Goal: Book appointment/travel/reservation

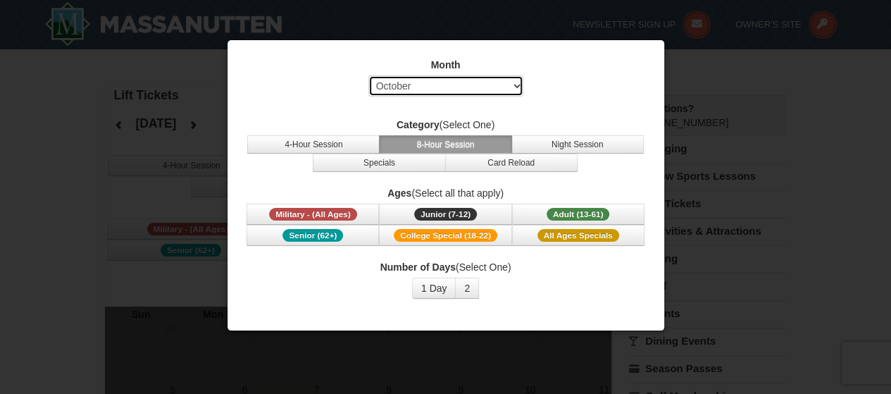
click at [494, 80] on select "Select October November December January February March April May June July Aug…" at bounding box center [445, 85] width 155 height 21
select select "12"
click at [368, 75] on select "Select October November December January February March April May June July Aug…" at bounding box center [445, 85] width 155 height 21
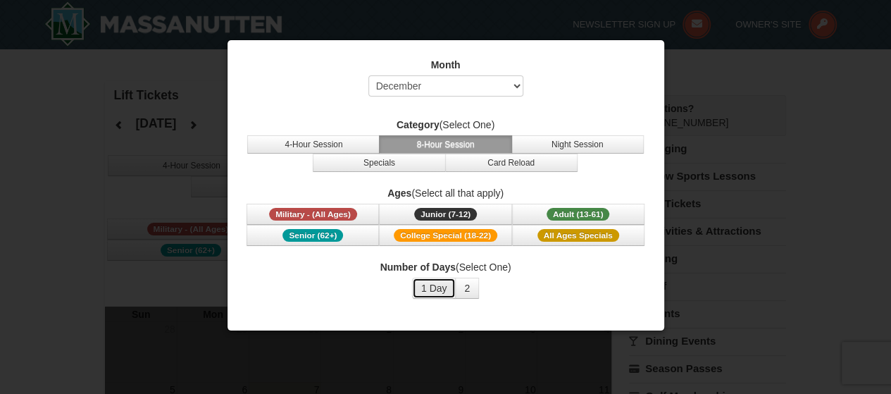
click at [428, 285] on button "1 Day" at bounding box center [434, 288] width 44 height 21
click at [587, 211] on span "Adult (13-61)" at bounding box center [578, 214] width 63 height 13
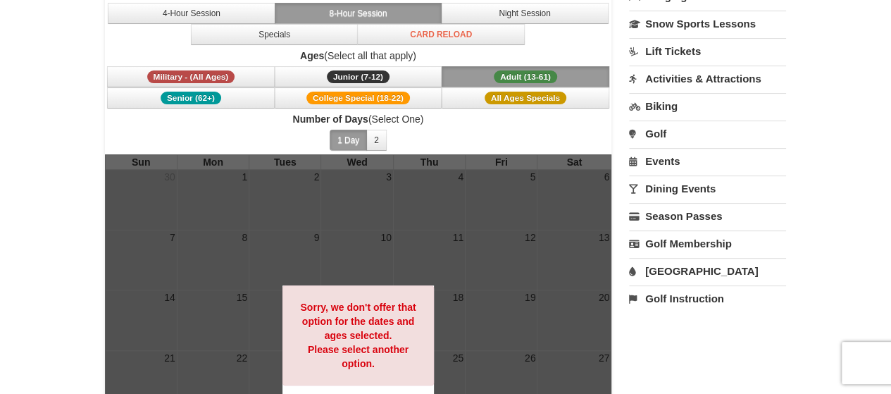
scroll to position [70, 0]
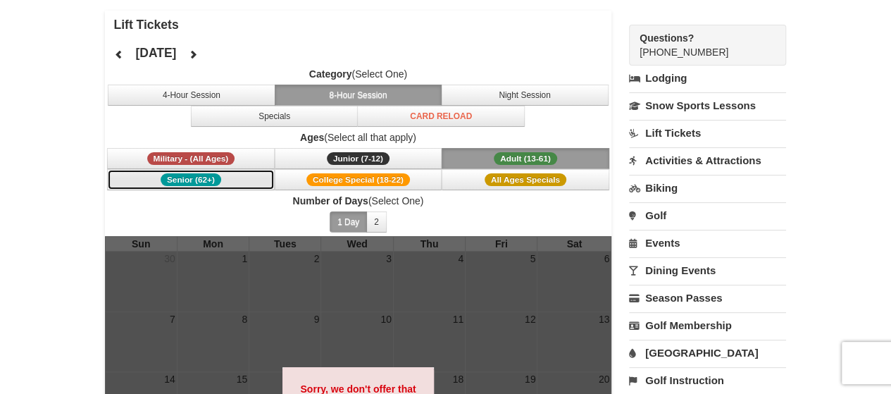
click at [209, 181] on span "Senior (62+)" at bounding box center [191, 179] width 61 height 13
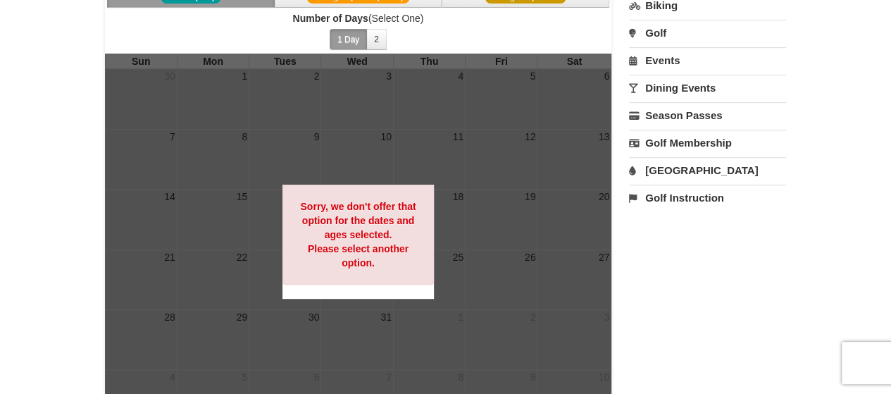
scroll to position [141, 0]
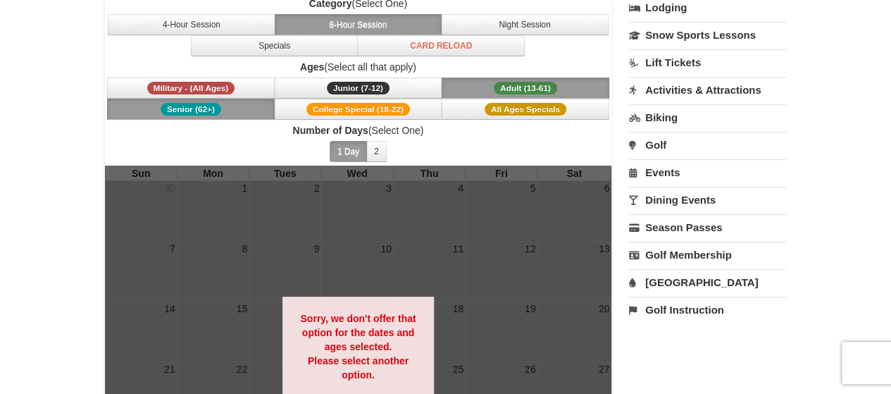
click at [358, 330] on strong "Sorry, we don't offer that option for the dates and ages selected. Please selec…" at bounding box center [358, 347] width 116 height 68
click at [543, 111] on span "All Ages Specials" at bounding box center [526, 109] width 82 height 13
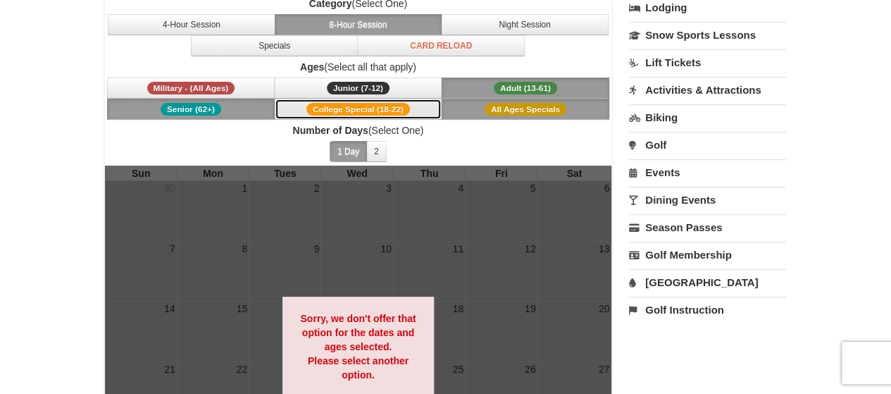
click at [378, 101] on button "College Special (18-22)" at bounding box center [359, 109] width 168 height 21
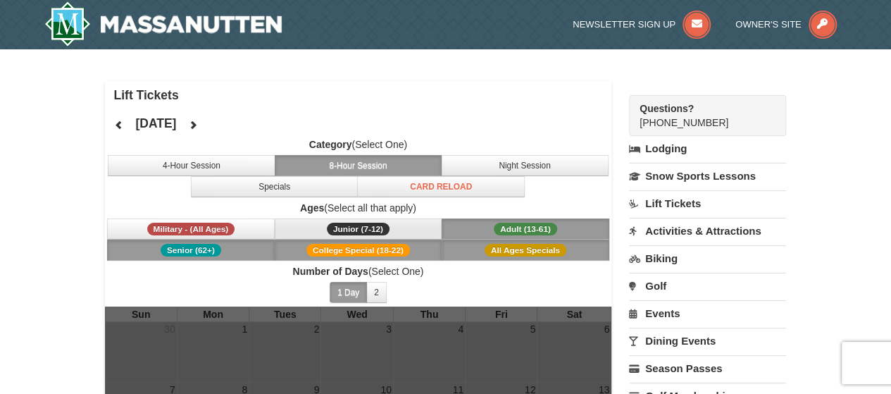
scroll to position [0, 0]
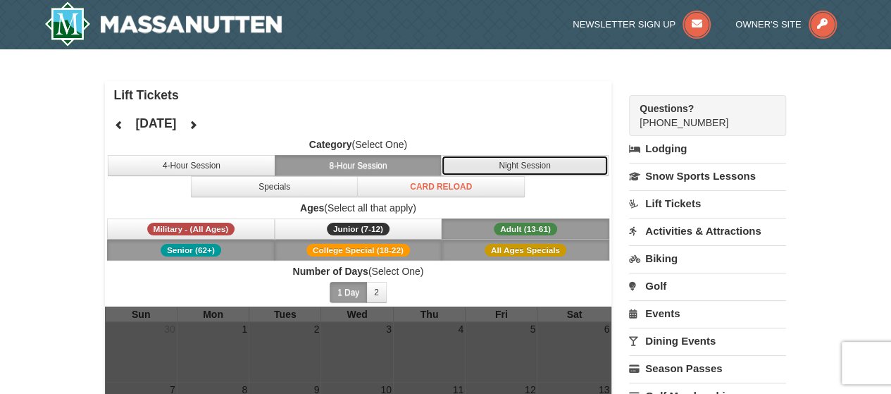
click at [514, 170] on button "Night Session" at bounding box center [525, 165] width 168 height 21
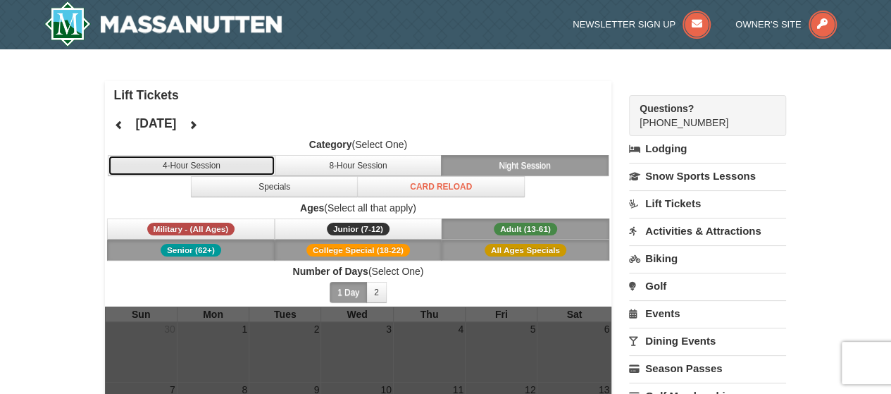
click at [233, 163] on button "4-Hour Session" at bounding box center [192, 165] width 168 height 21
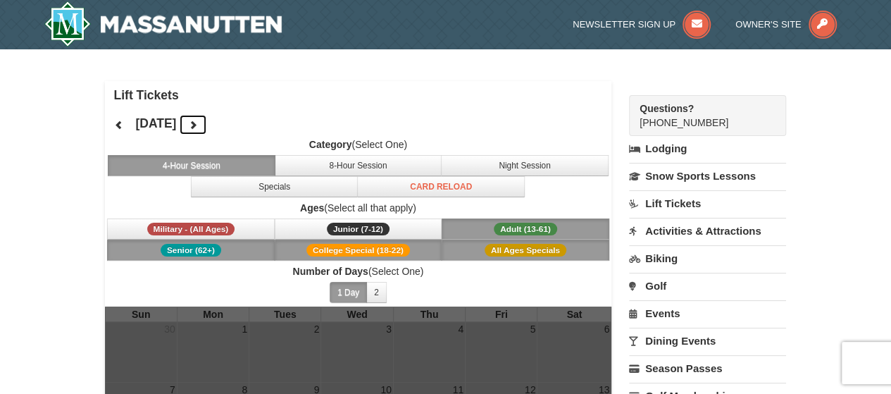
click at [198, 125] on icon at bounding box center [193, 125] width 10 height 10
click at [207, 125] on button at bounding box center [193, 124] width 28 height 21
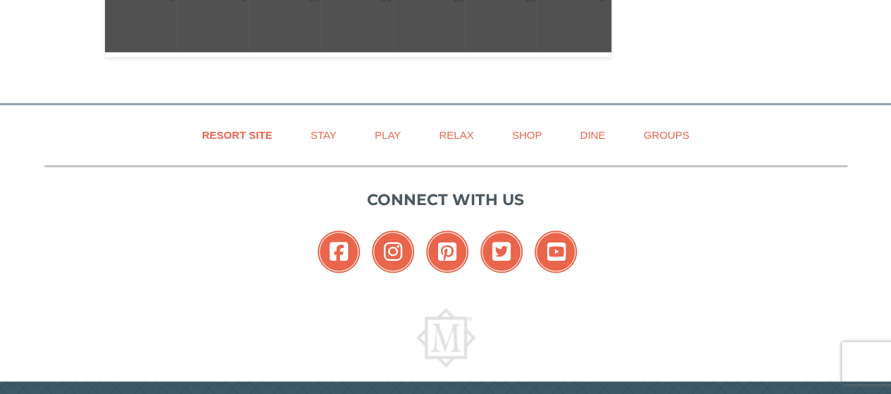
scroll to position [634, 0]
